Goal: Transaction & Acquisition: Obtain resource

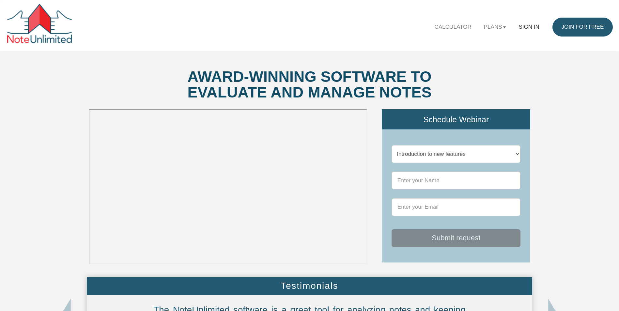
click at [528, 27] on link "Sign in" at bounding box center [529, 27] width 33 height 19
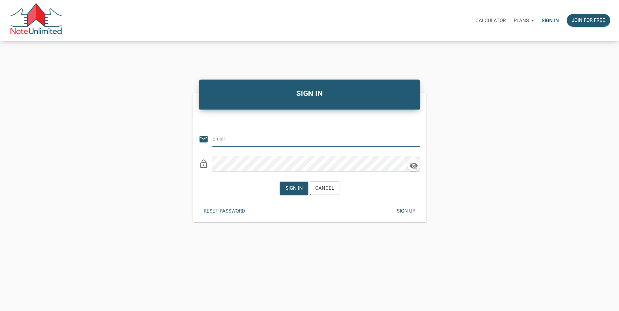
type input "bsip@att.net"
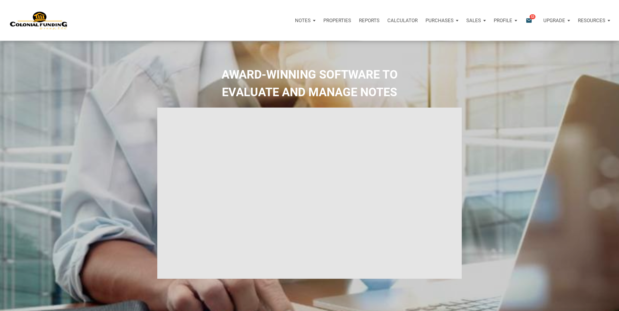
type input "Introduction to new features"
select select
click at [534, 134] on div "AWARD-WINNING SOFTWARE TO EVALUATE AND MANAGE NOTES" at bounding box center [310, 189] width 616 height 246
click at [444, 19] on p "Purchases" at bounding box center [436, 21] width 28 height 6
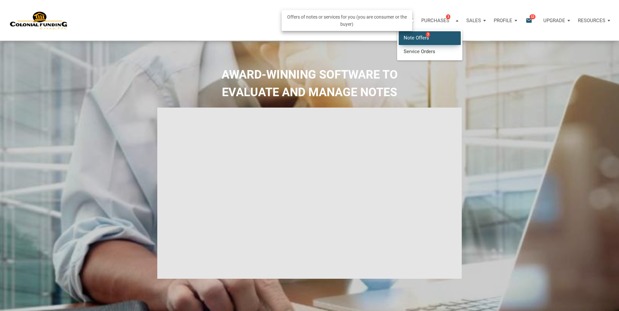
click at [424, 35] on link "Note Offers 3" at bounding box center [430, 37] width 62 height 13
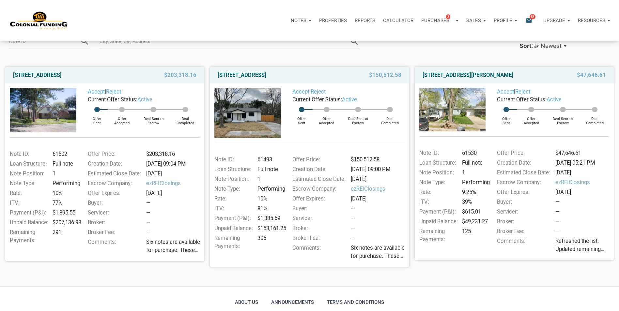
scroll to position [65, 0]
